Goal: Task Accomplishment & Management: Complete application form

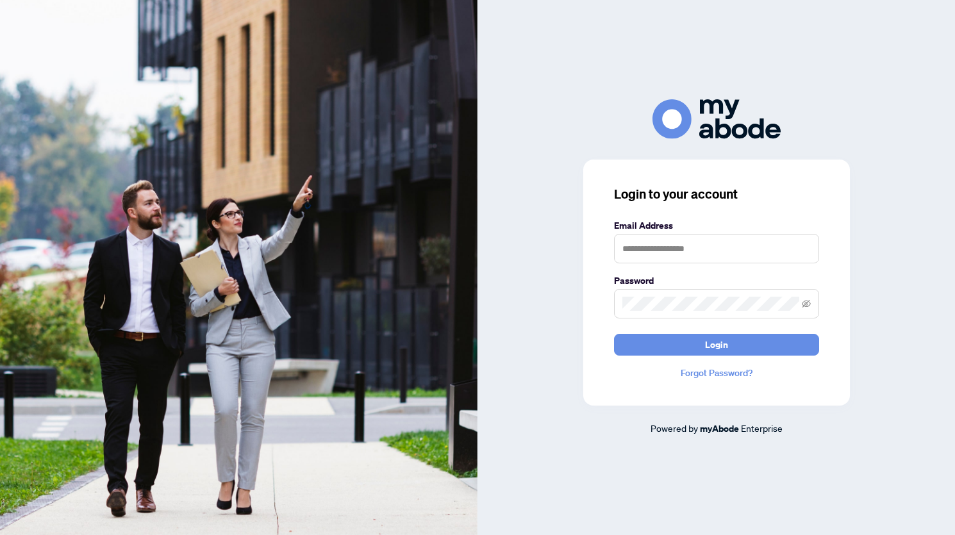
click at [683, 249] on input "text" at bounding box center [716, 248] width 205 height 29
type input "**********"
click at [614, 334] on button "Login" at bounding box center [716, 345] width 205 height 22
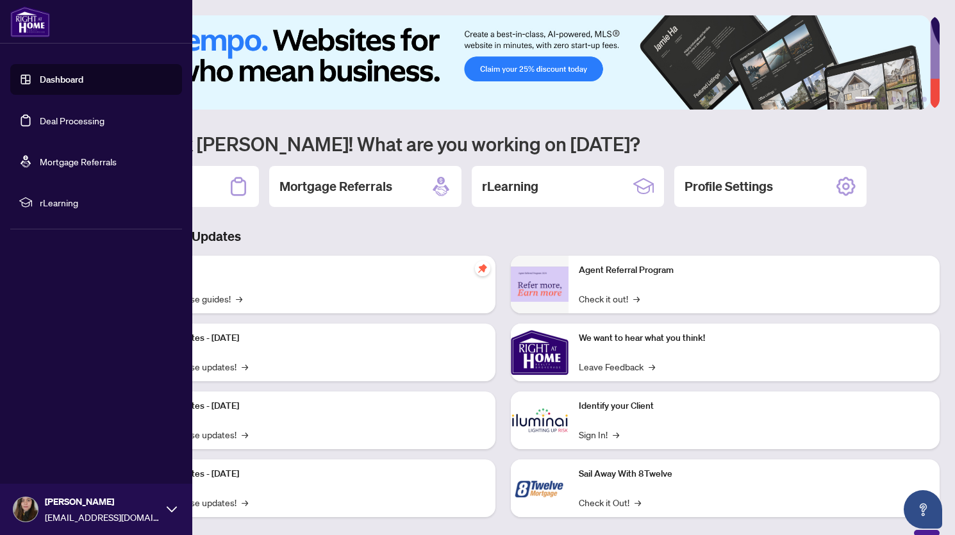
click at [58, 120] on link "Deal Processing" at bounding box center [72, 121] width 65 height 12
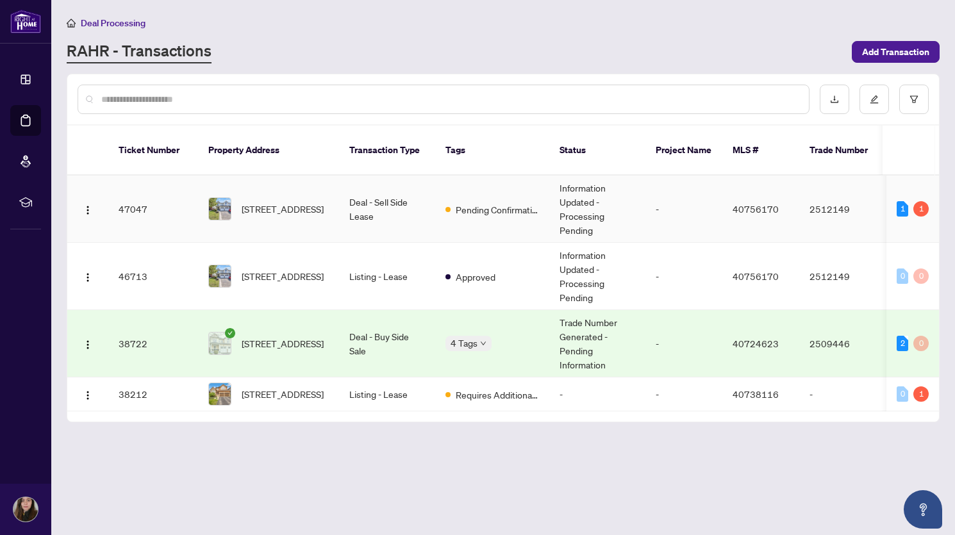
click at [481, 203] on span "Pending Confirmation of Closing" at bounding box center [497, 210] width 83 height 14
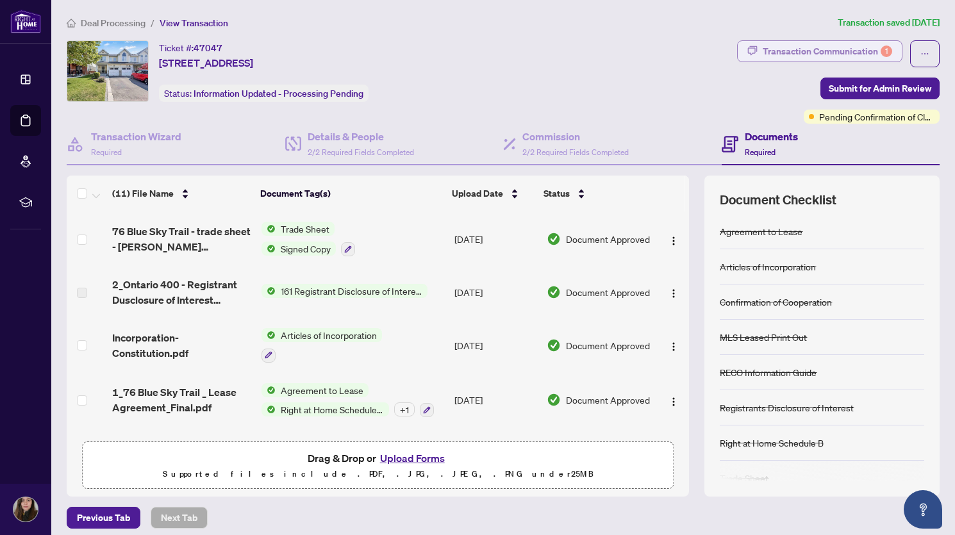
click at [818, 42] on div "Transaction Communication 1" at bounding box center [827, 51] width 129 height 21
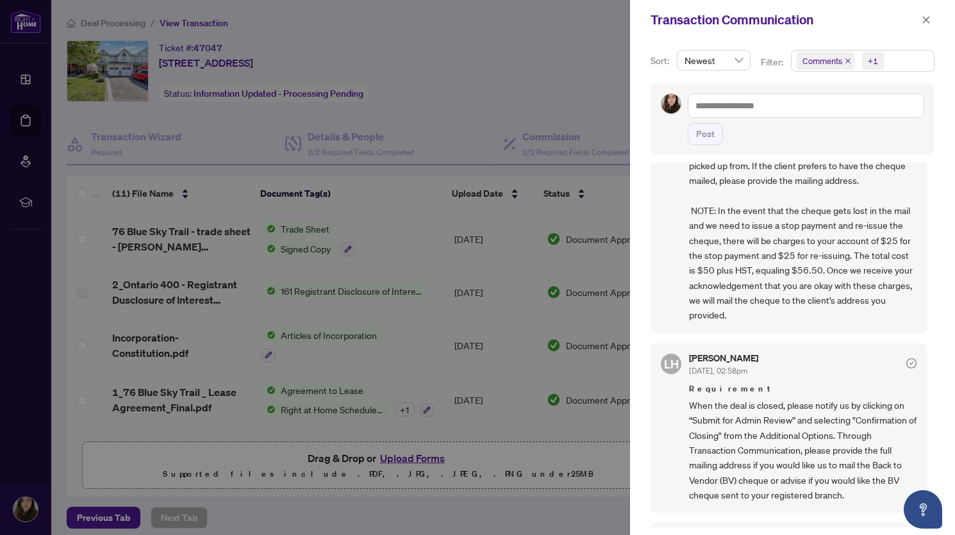
scroll to position [429, 0]
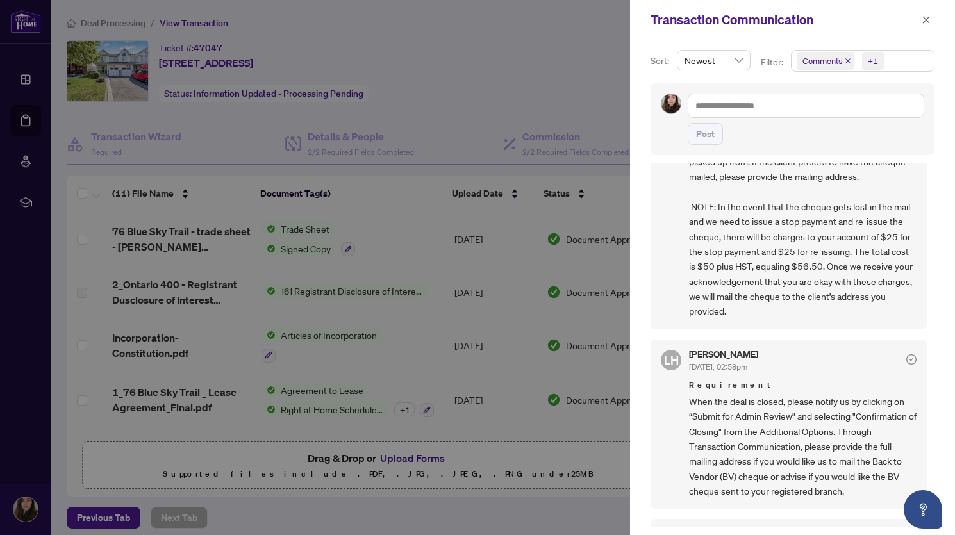
click at [563, 57] on div at bounding box center [477, 267] width 955 height 535
click at [927, 20] on icon "close" at bounding box center [926, 19] width 7 height 7
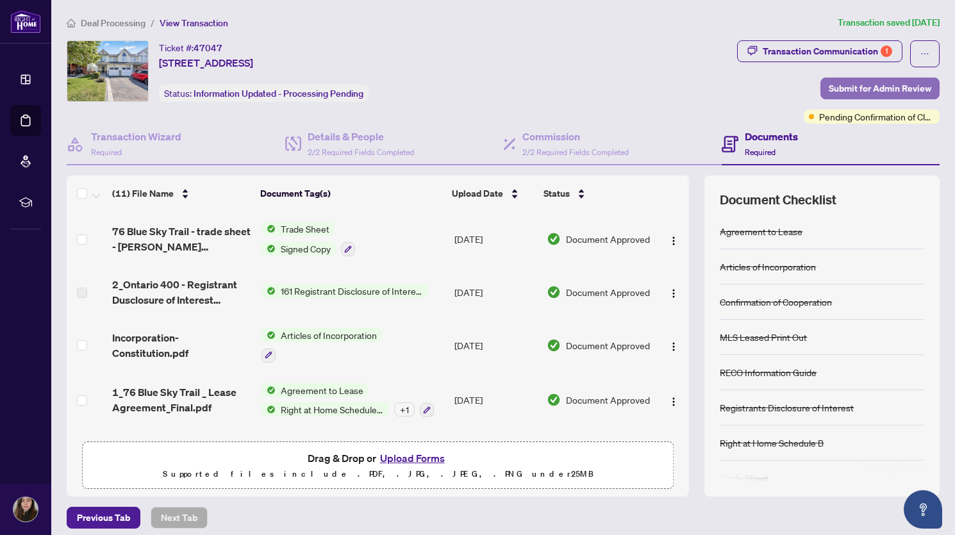
click at [840, 84] on span "Submit for Admin Review" at bounding box center [880, 88] width 103 height 21
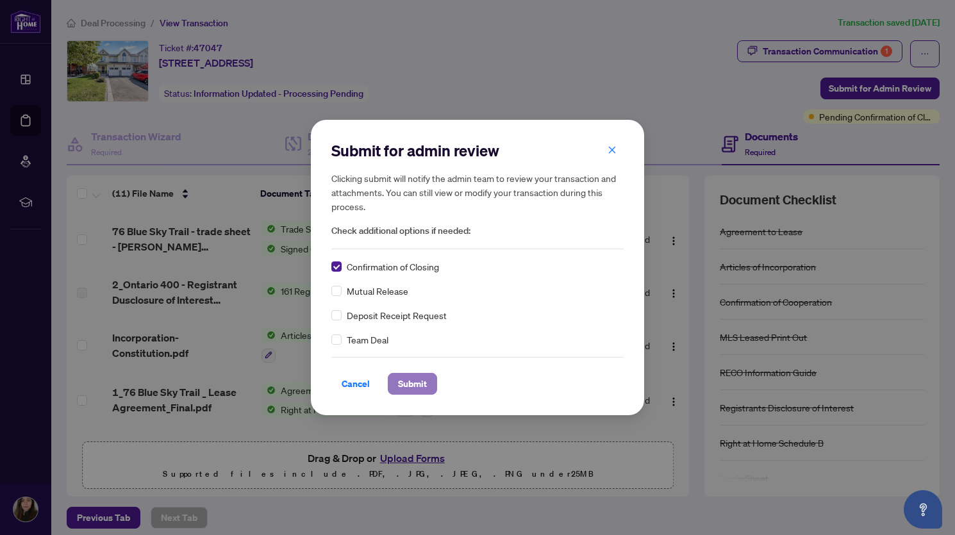
click at [421, 381] on span "Submit" at bounding box center [412, 384] width 29 height 21
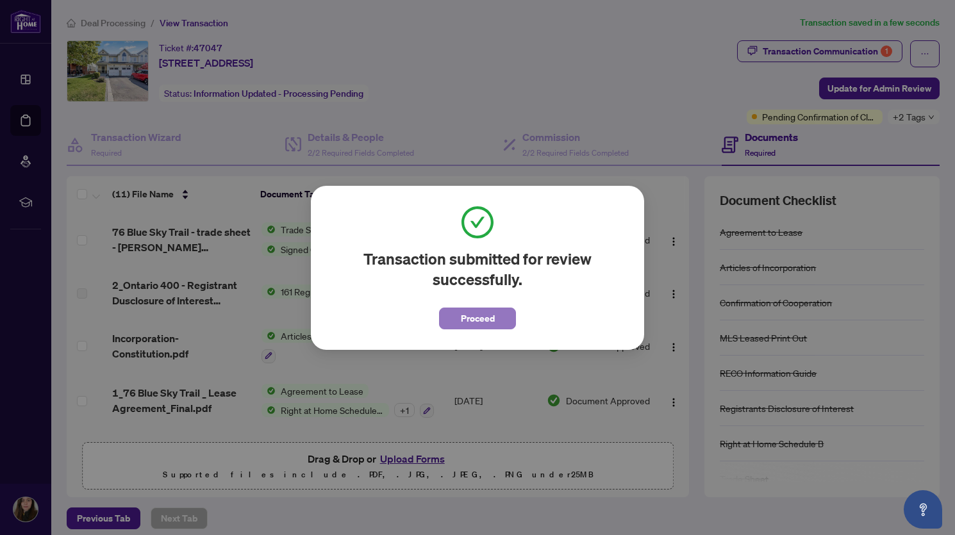
click at [474, 318] on span "Proceed" at bounding box center [478, 318] width 34 height 21
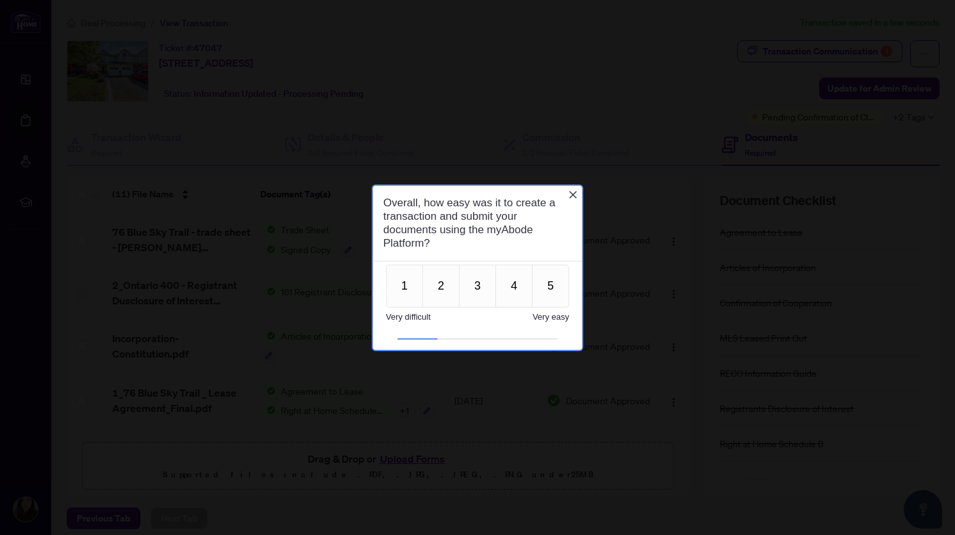
scroll to position [0, 0]
click at [574, 195] on icon "Close button" at bounding box center [573, 195] width 10 height 10
